Goal: Find specific page/section: Find specific page/section

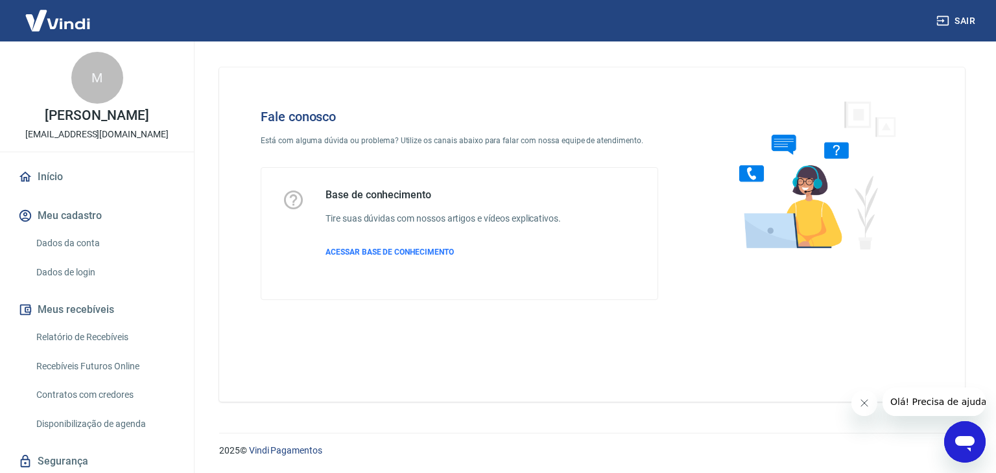
click at [57, 27] on img at bounding box center [58, 21] width 84 height 40
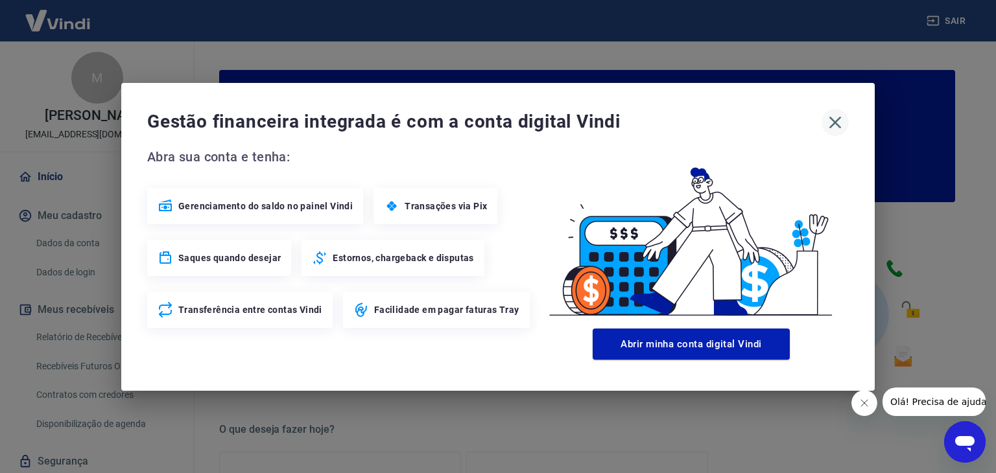
click at [839, 125] on icon "button" at bounding box center [835, 122] width 12 height 12
